Goal: Task Accomplishment & Management: Use online tool/utility

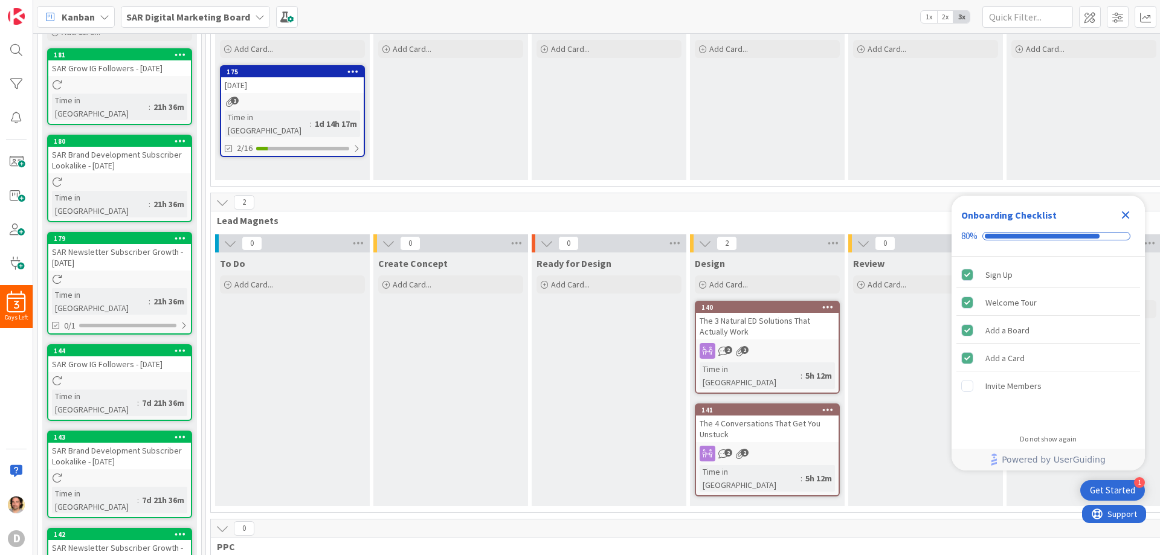
click at [1106, 490] on div "Get Started" at bounding box center [1111, 490] width 45 height 12
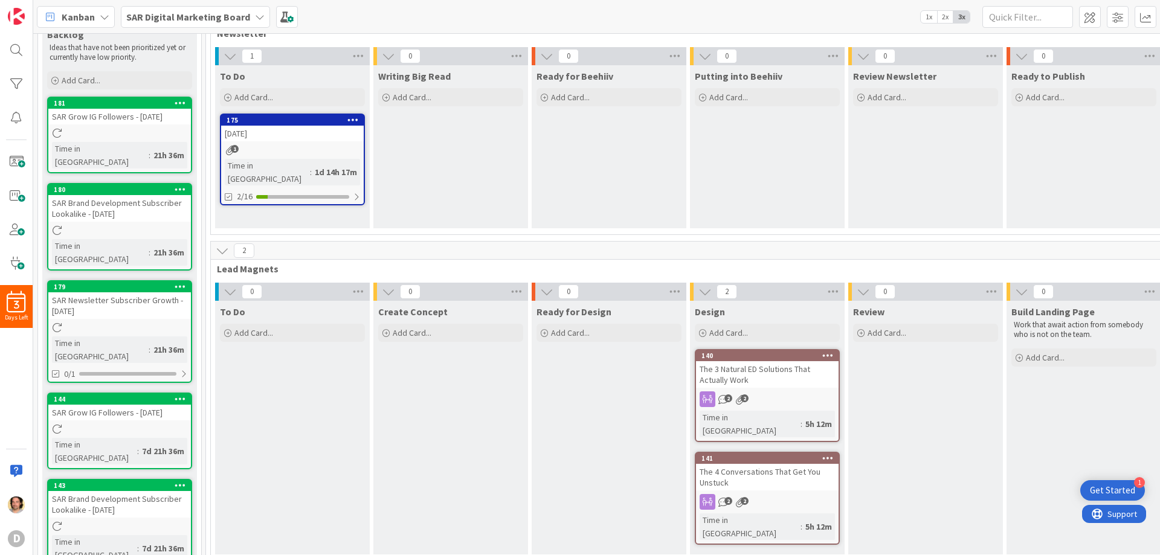
scroll to position [60, 0]
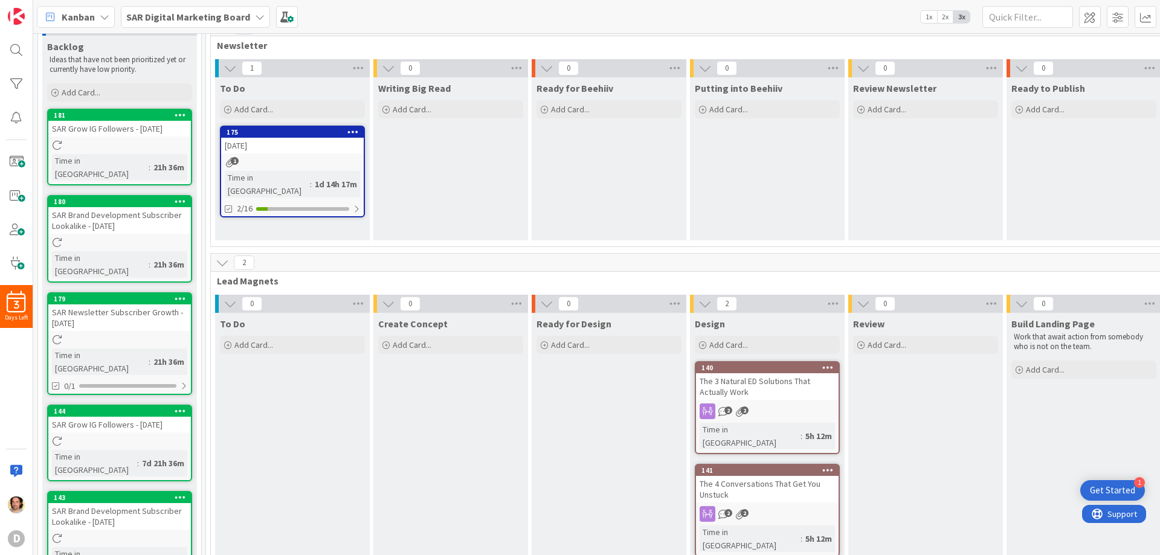
click at [237, 161] on span "1" at bounding box center [235, 161] width 8 height 8
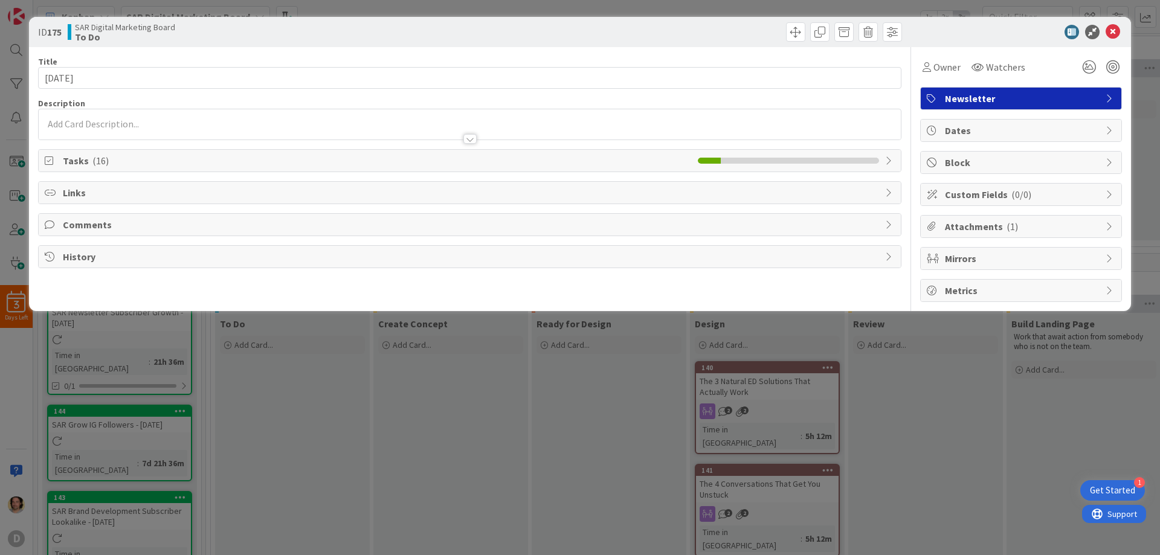
click at [964, 223] on span "Attachments ( 1 )" at bounding box center [1022, 226] width 155 height 14
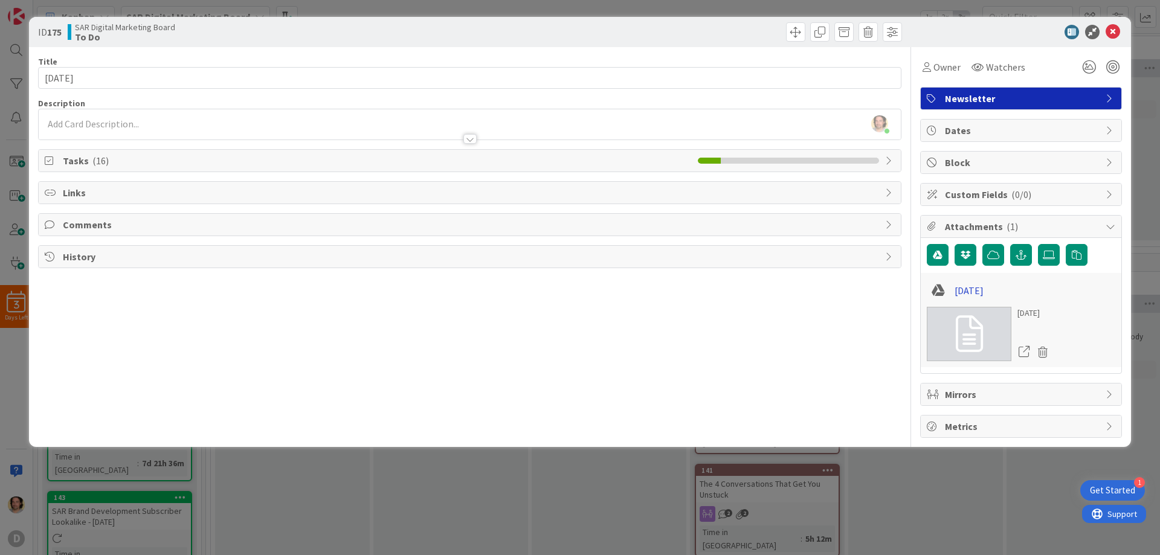
click at [980, 290] on link "[DATE]" at bounding box center [968, 290] width 29 height 14
click at [1110, 33] on icon at bounding box center [1112, 32] width 14 height 14
